Goal: Task Accomplishment & Management: Manage account settings

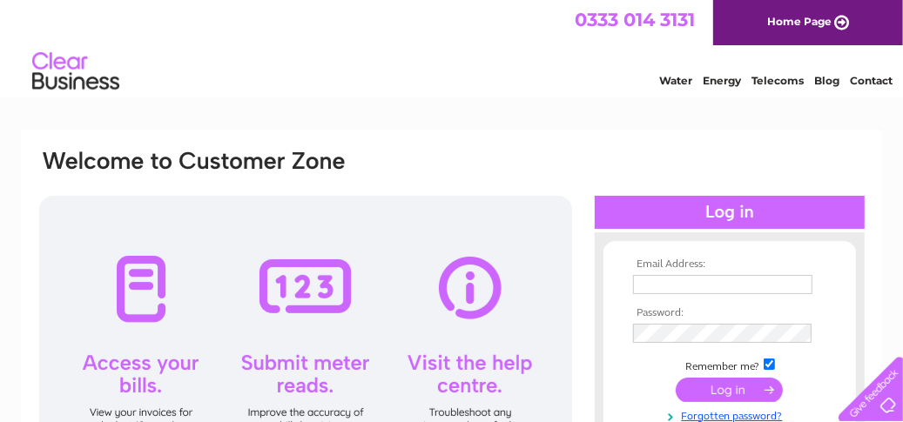
type input "linda_cross44@yahoo.com"
click at [727, 384] on input "submit" at bounding box center [728, 390] width 107 height 24
click at [724, 389] on input "submit" at bounding box center [728, 390] width 107 height 24
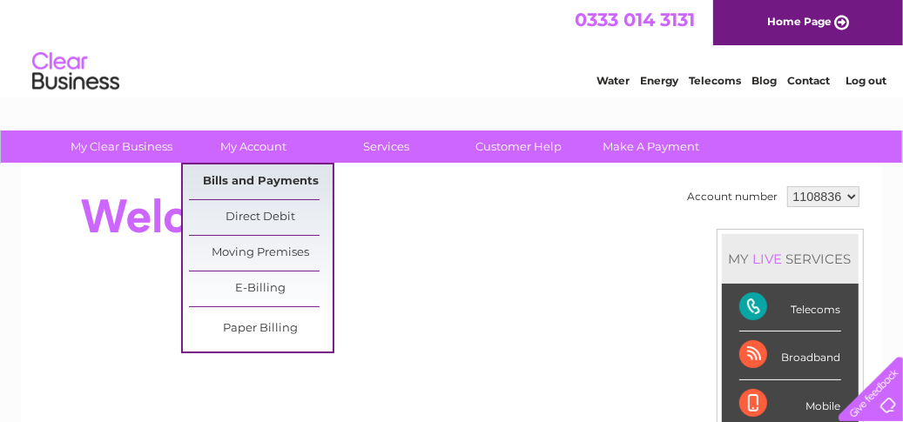
click at [264, 180] on link "Bills and Payments" at bounding box center [261, 181] width 144 height 35
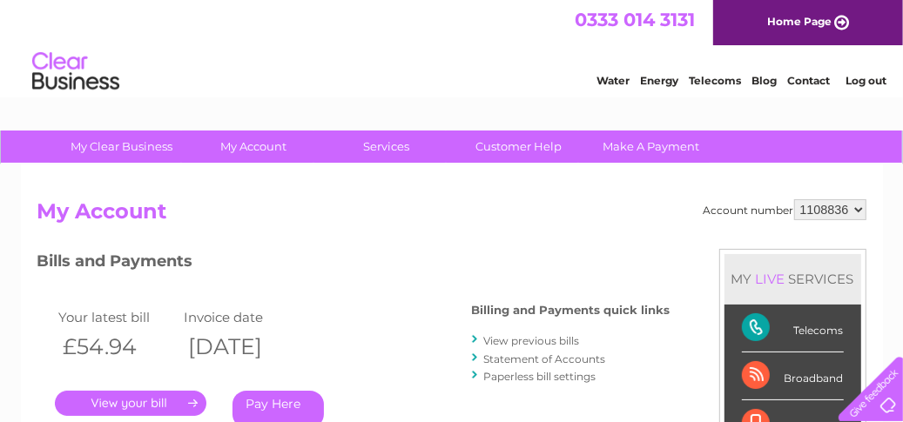
click at [125, 400] on link "." at bounding box center [130, 403] width 151 height 25
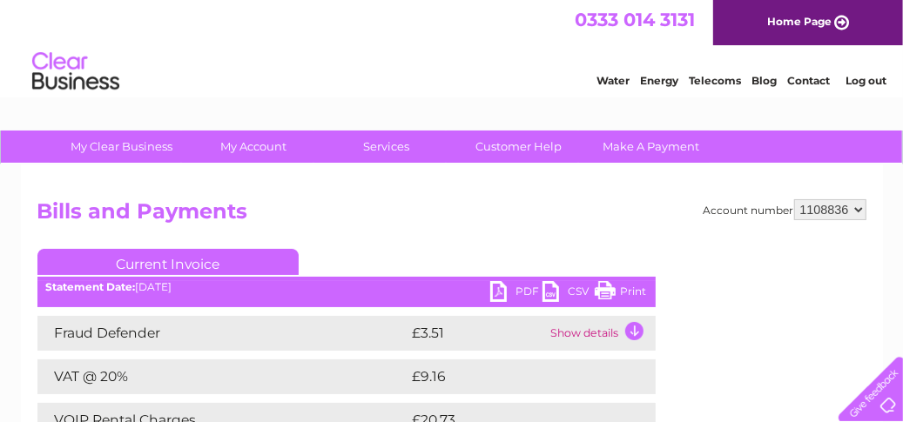
click at [497, 290] on link "PDF" at bounding box center [516, 293] width 52 height 25
click at [857, 83] on link "Log out" at bounding box center [865, 80] width 41 height 13
